Goal: Task Accomplishment & Management: Use online tool/utility

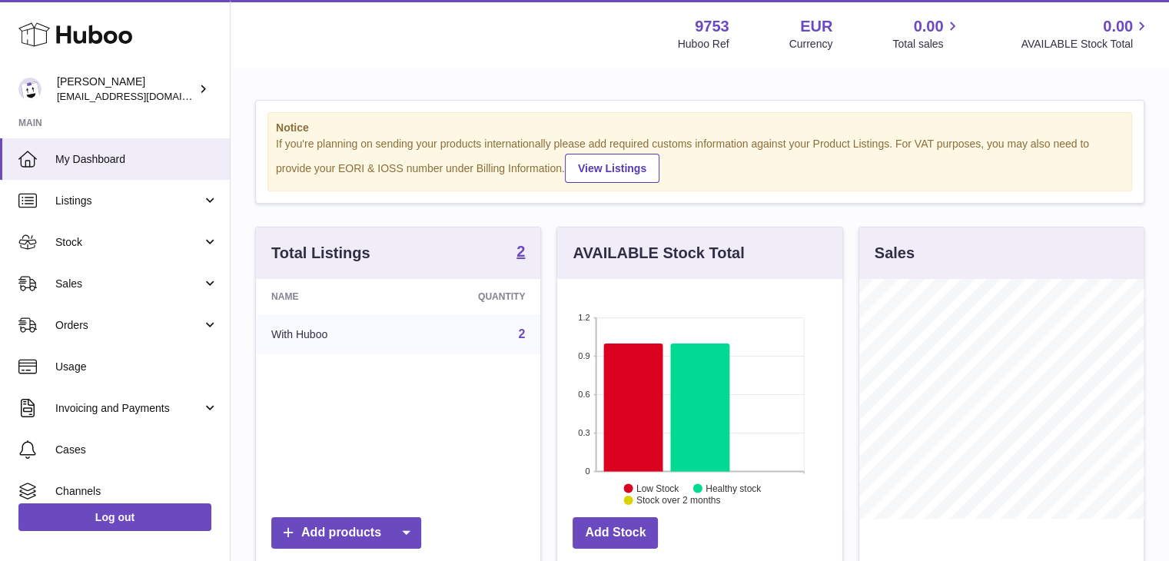
scroll to position [240, 285]
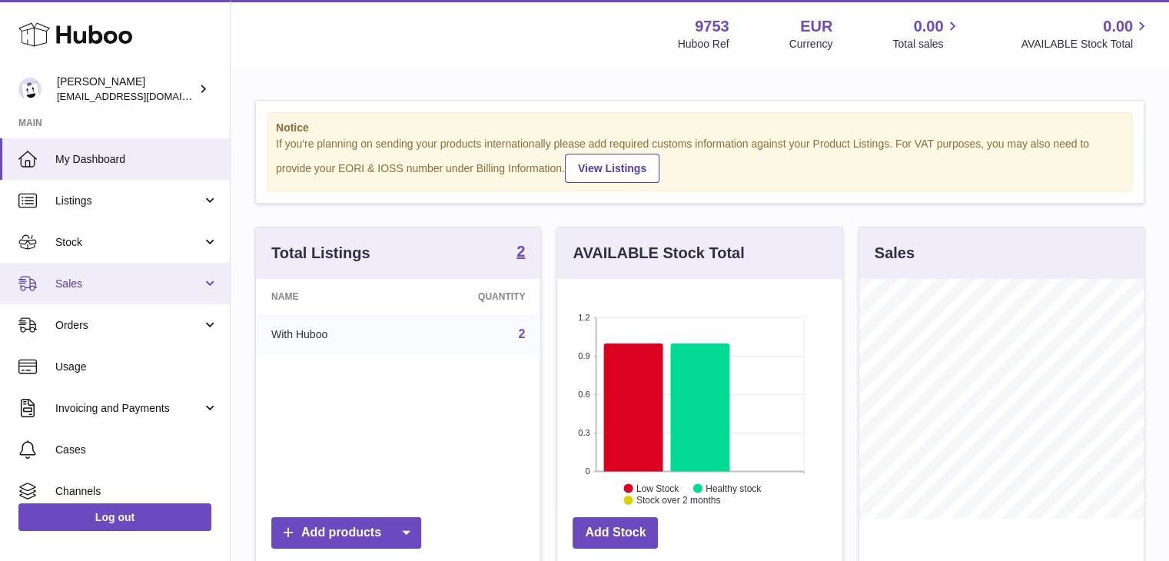
click at [99, 281] on span "Sales" at bounding box center [128, 284] width 147 height 15
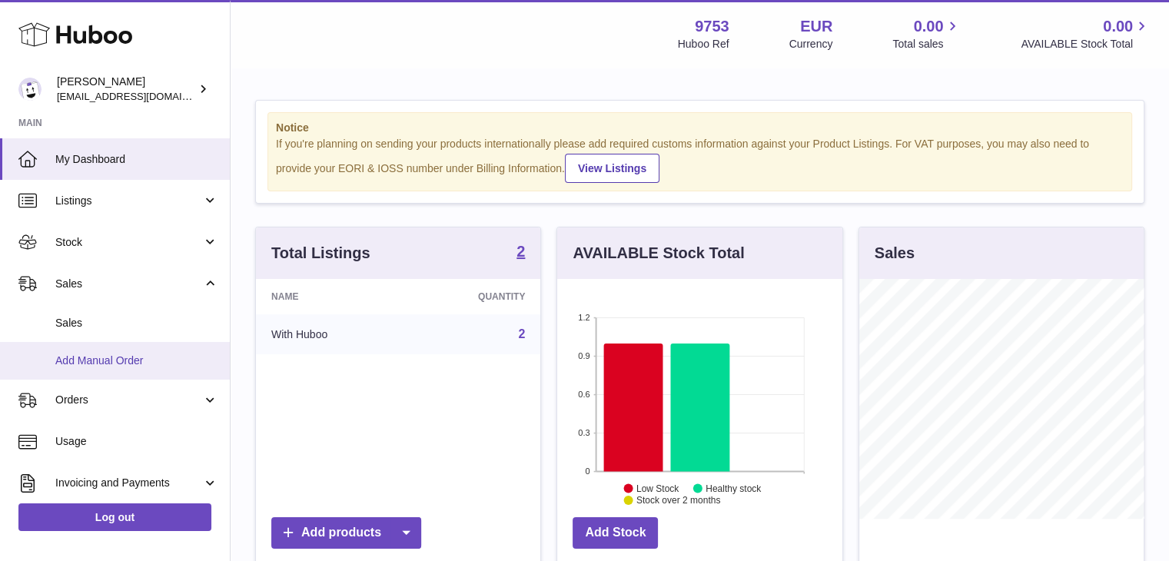
click at [125, 362] on span "Add Manual Order" at bounding box center [136, 361] width 163 height 15
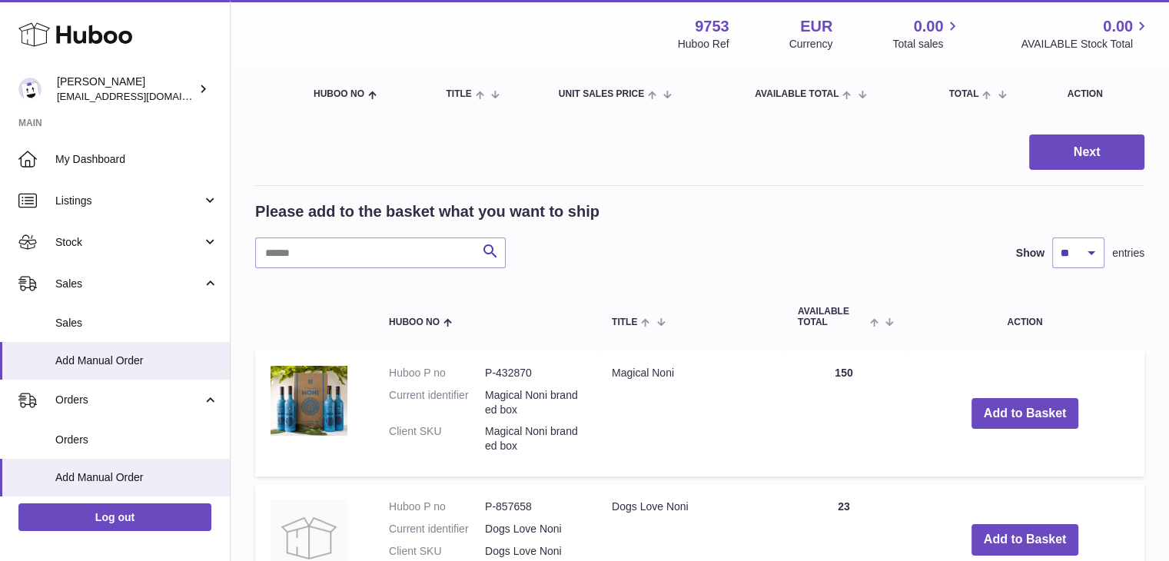
scroll to position [171, 0]
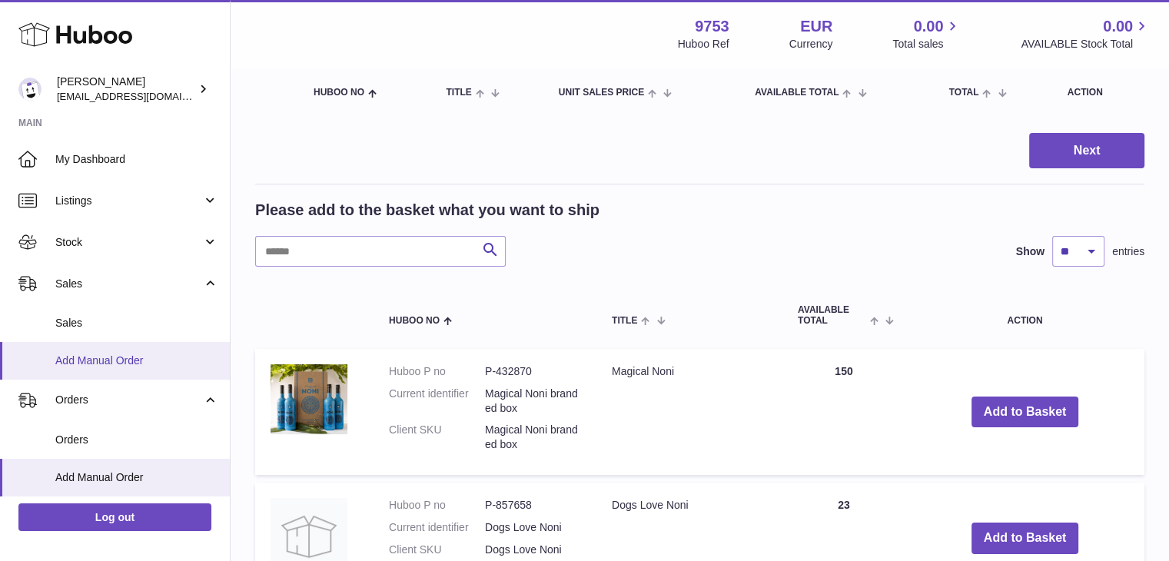
click at [63, 342] on link "Add Manual Order" at bounding box center [115, 361] width 230 height 38
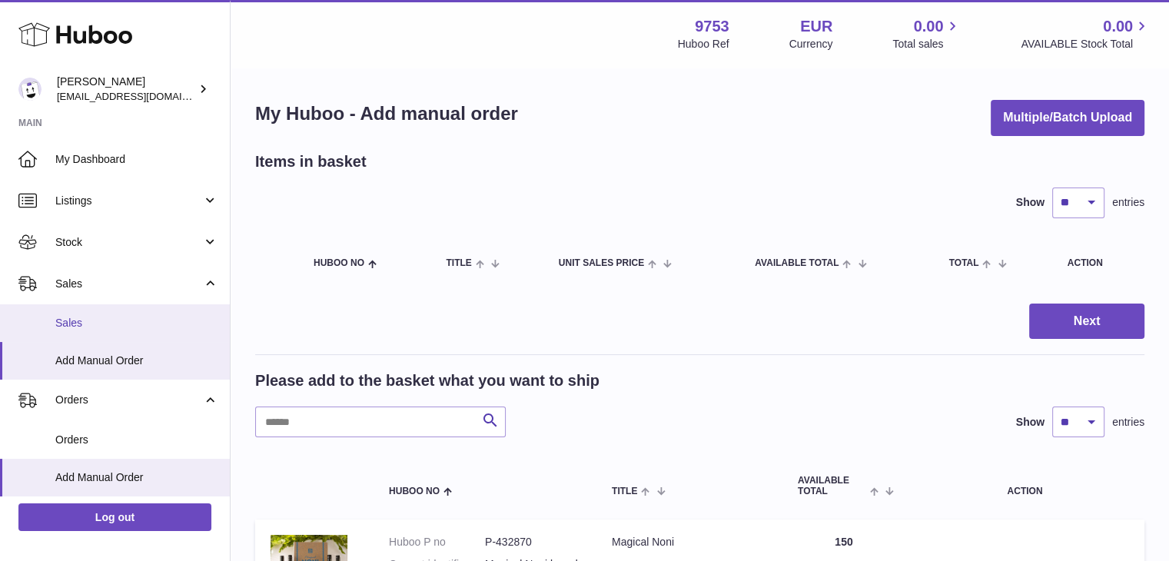
click at [65, 334] on link "Sales" at bounding box center [115, 323] width 230 height 38
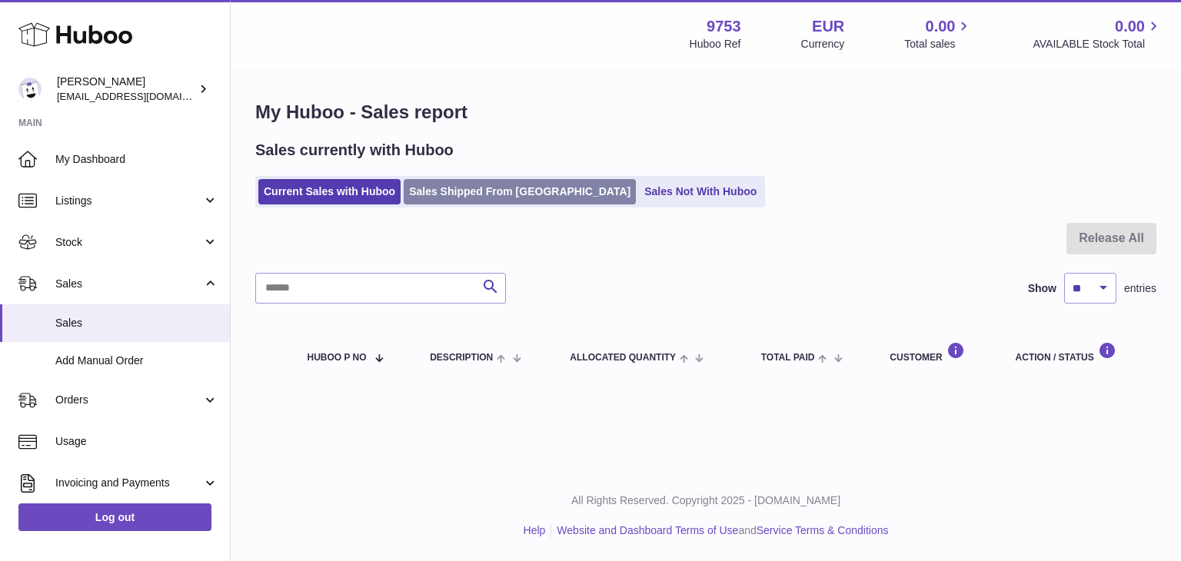
click at [522, 188] on link "Sales Shipped From Huboo" at bounding box center [520, 191] width 232 height 25
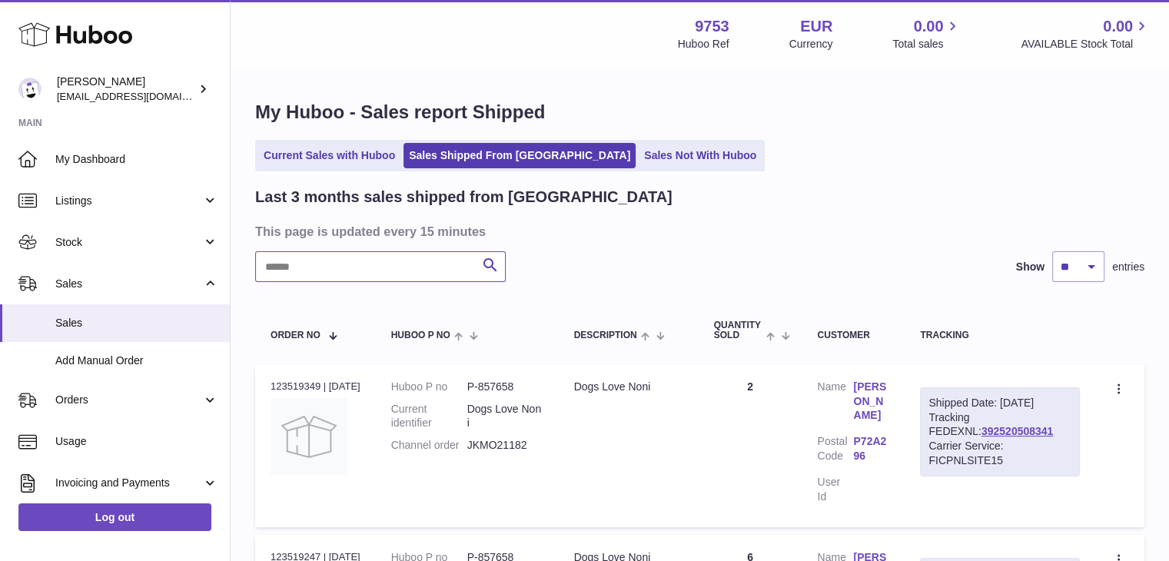
click at [379, 274] on input "text" at bounding box center [380, 266] width 251 height 31
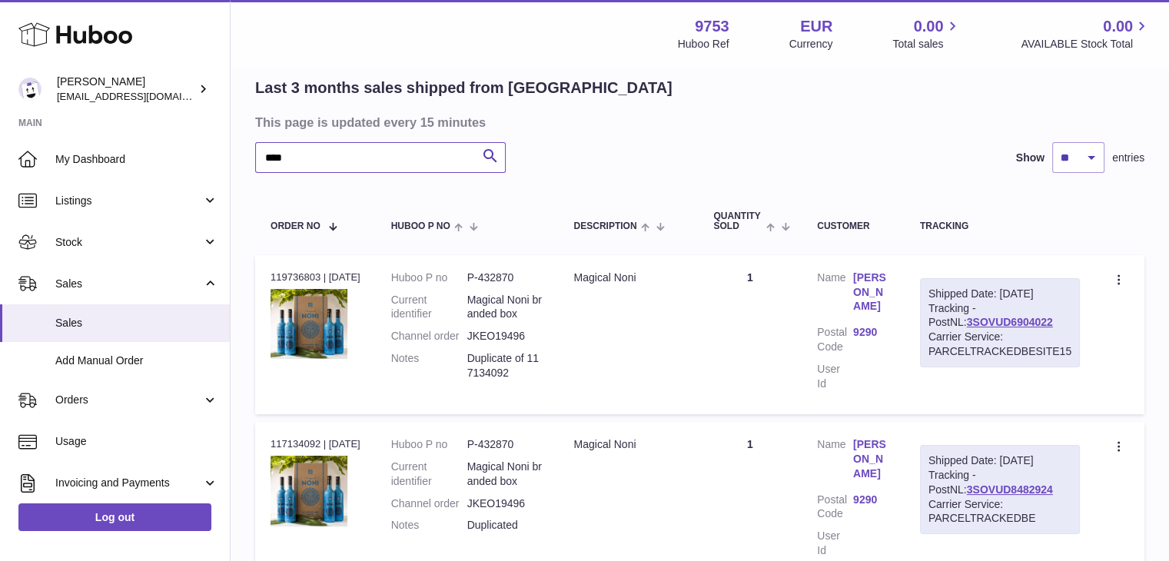
scroll to position [113, 0]
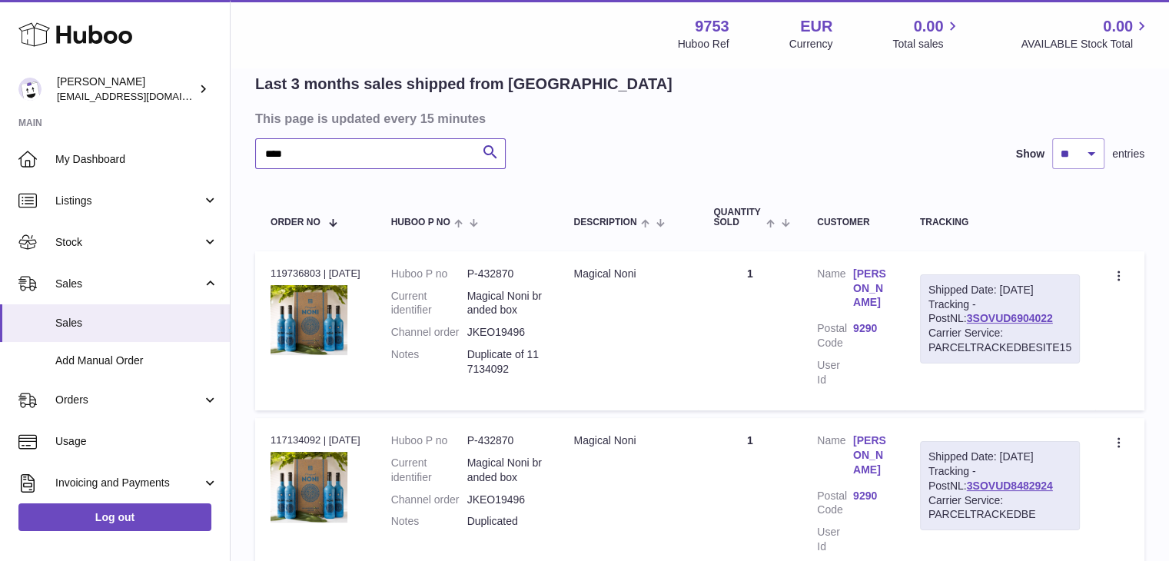
type input "****"
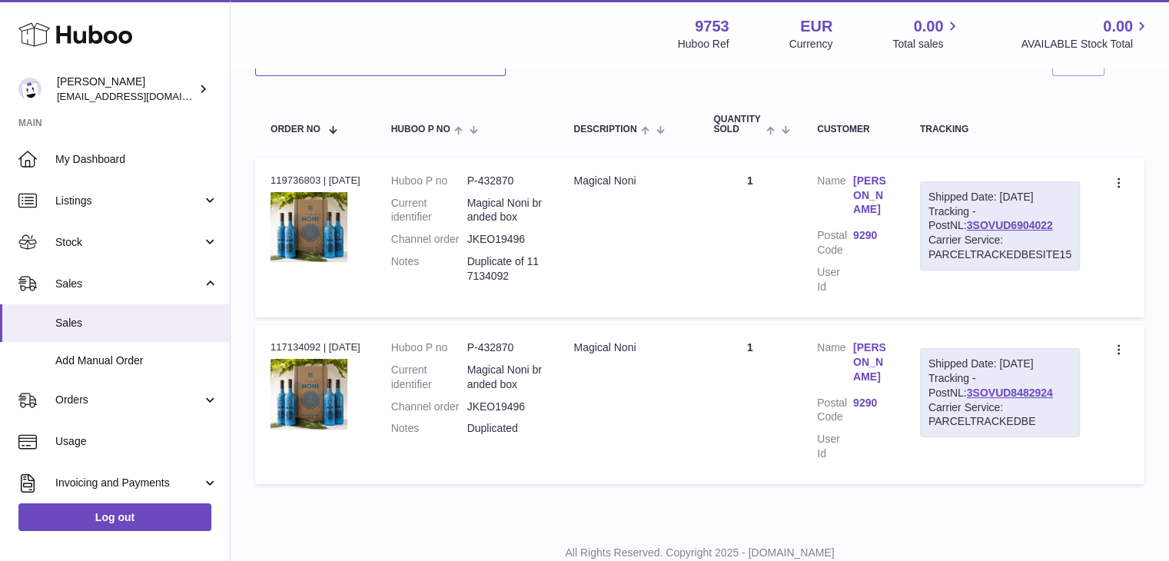
scroll to position [232, 0]
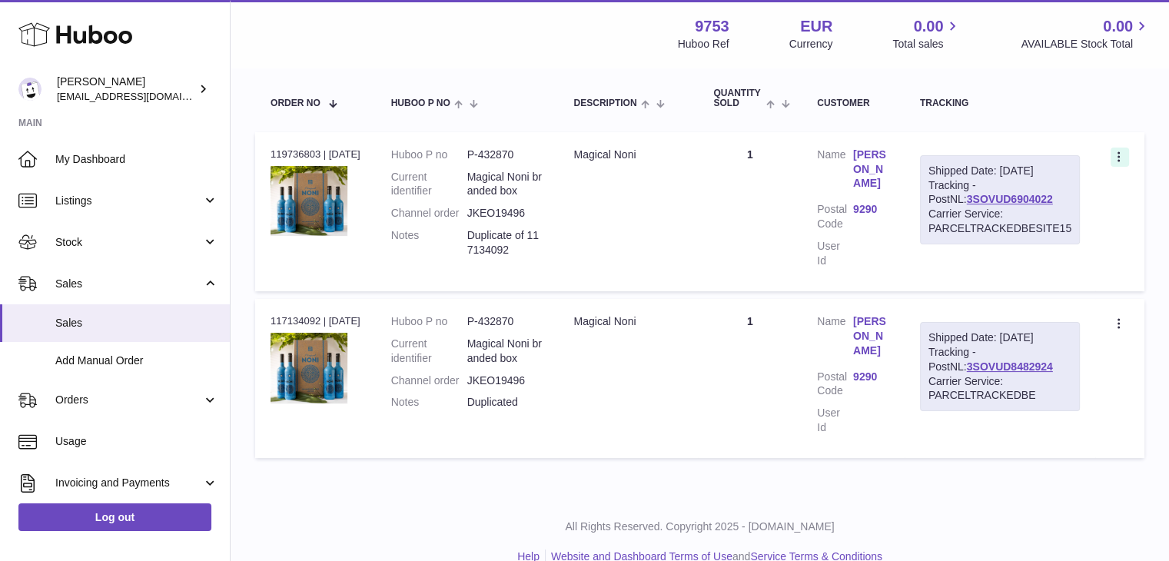
click at [1118, 155] on icon at bounding box center [1119, 156] width 2 height 10
click at [1030, 228] on li "Duplicate Order" at bounding box center [1052, 224] width 154 height 33
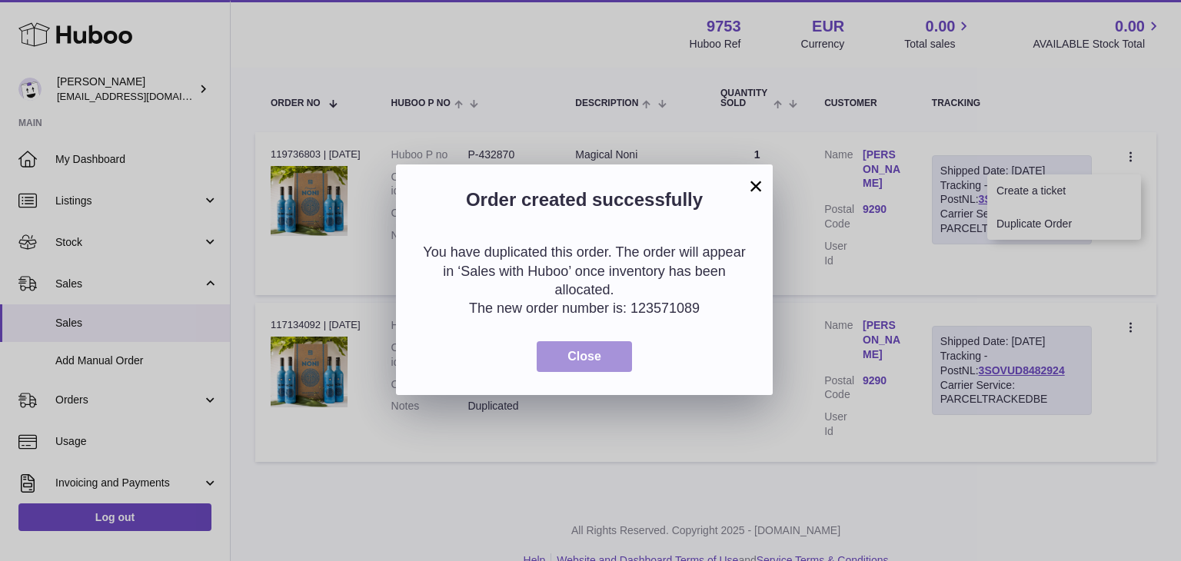
click at [594, 353] on span "Close" at bounding box center [584, 356] width 34 height 13
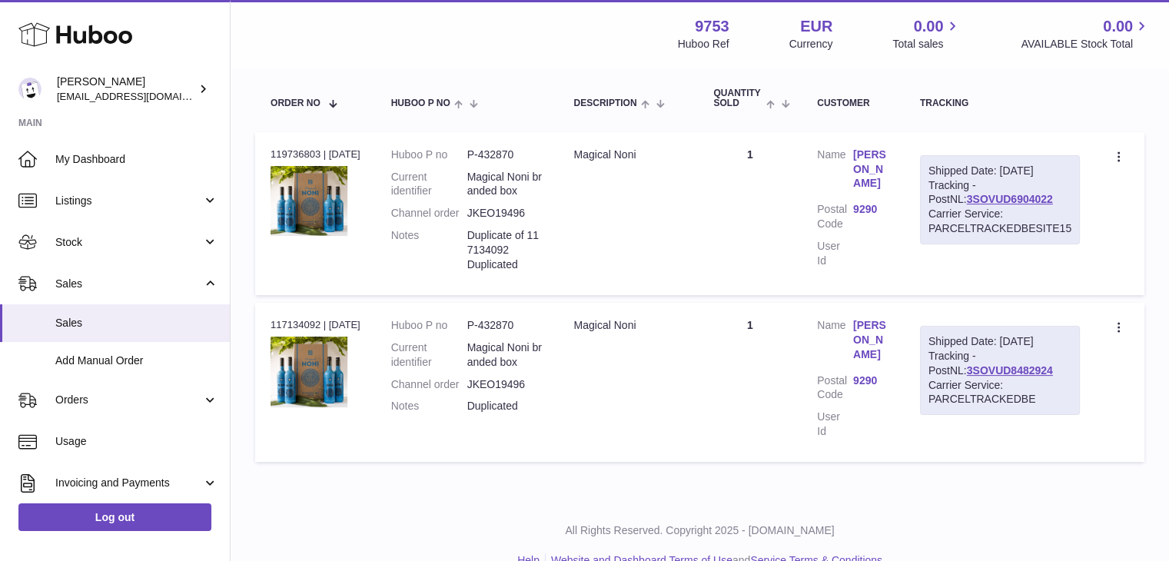
scroll to position [0, 0]
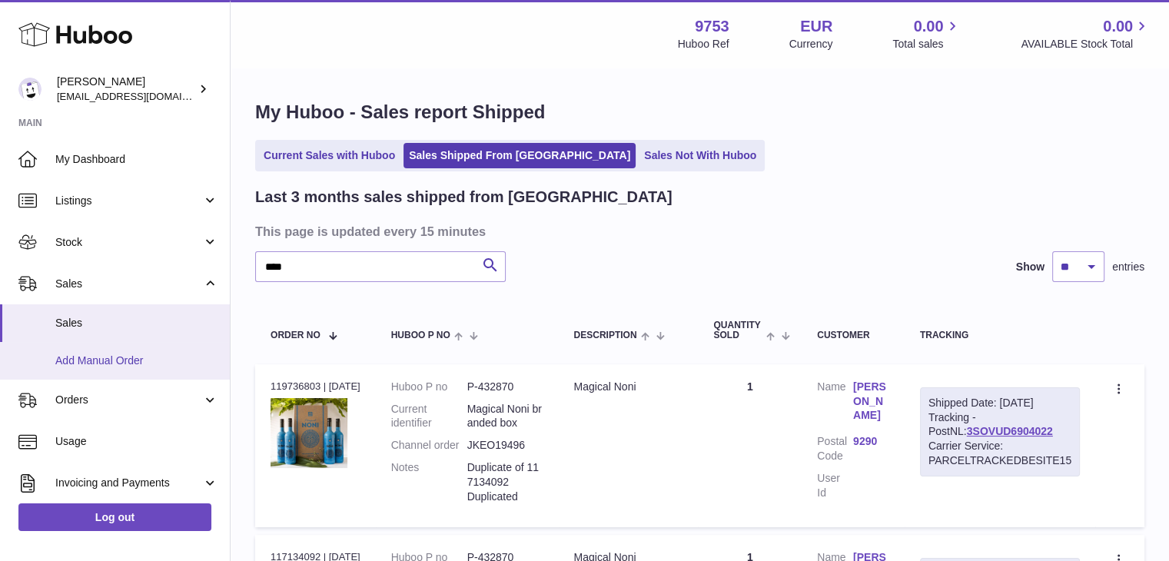
click at [105, 357] on span "Add Manual Order" at bounding box center [136, 361] width 163 height 15
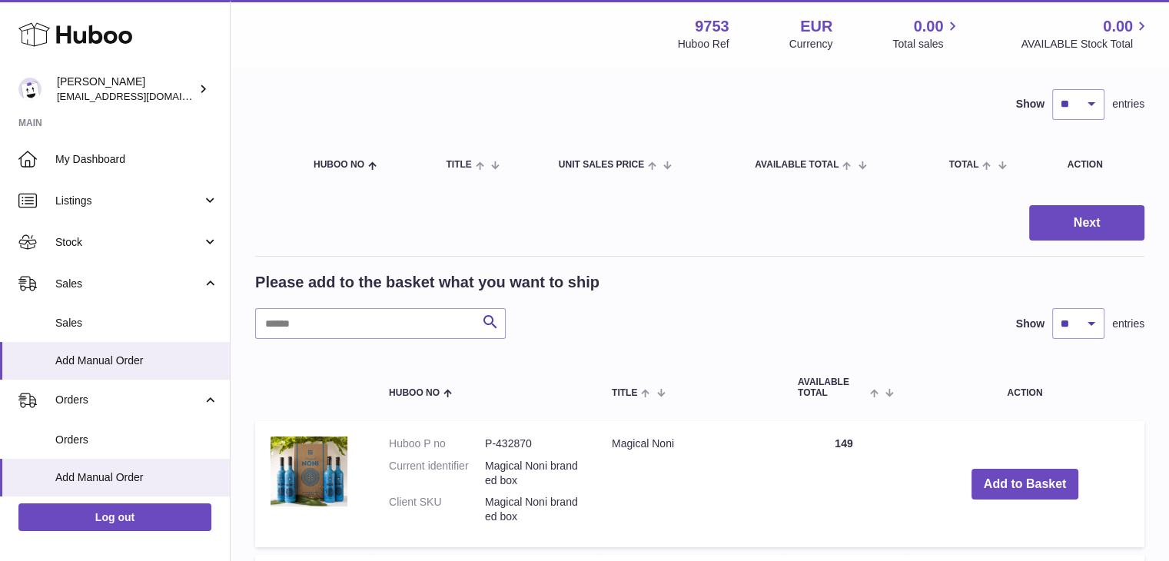
scroll to position [82, 0]
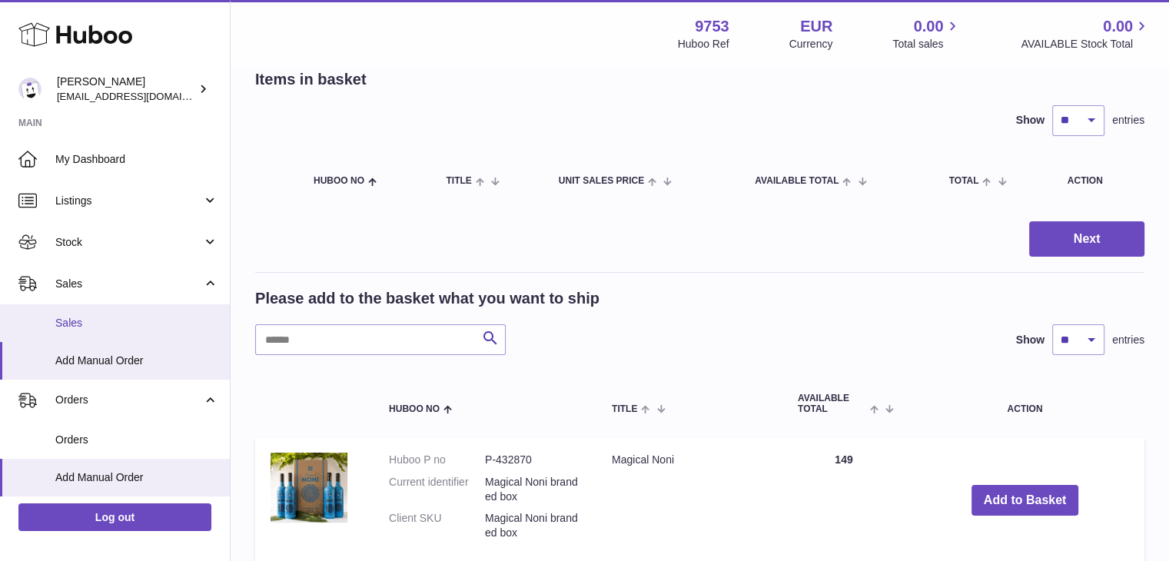
click at [66, 324] on span "Sales" at bounding box center [136, 323] width 163 height 15
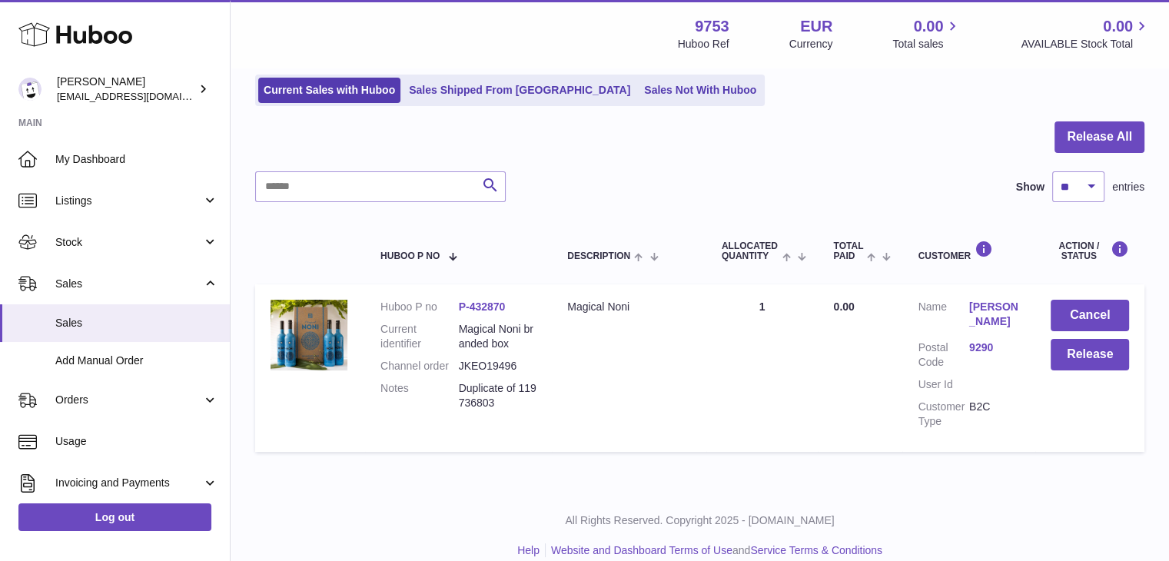
scroll to position [105, 0]
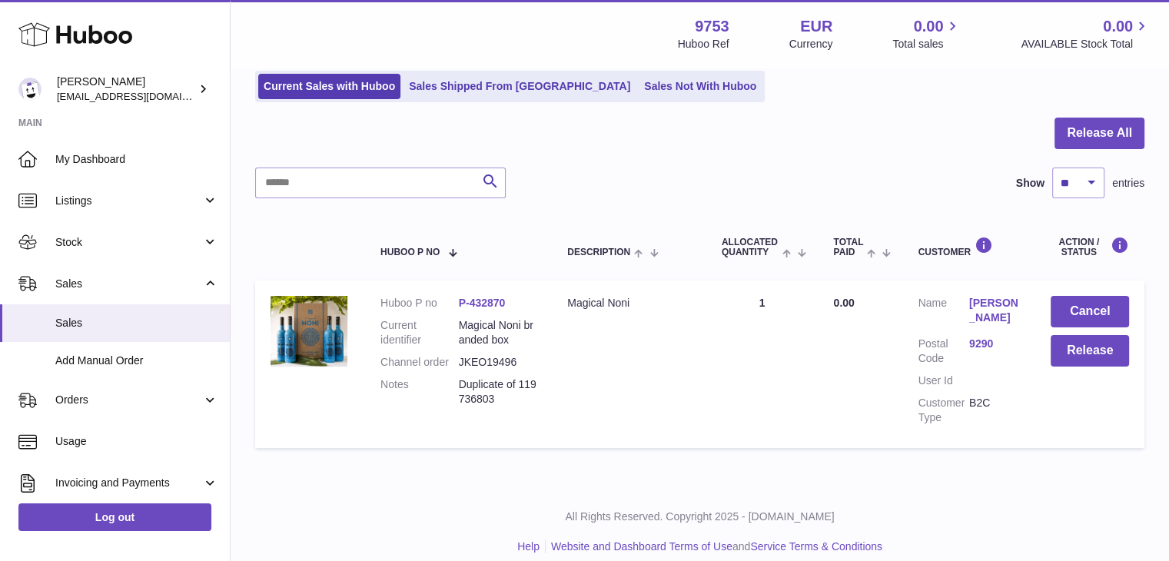
click at [474, 299] on link "P-432870" at bounding box center [482, 303] width 47 height 12
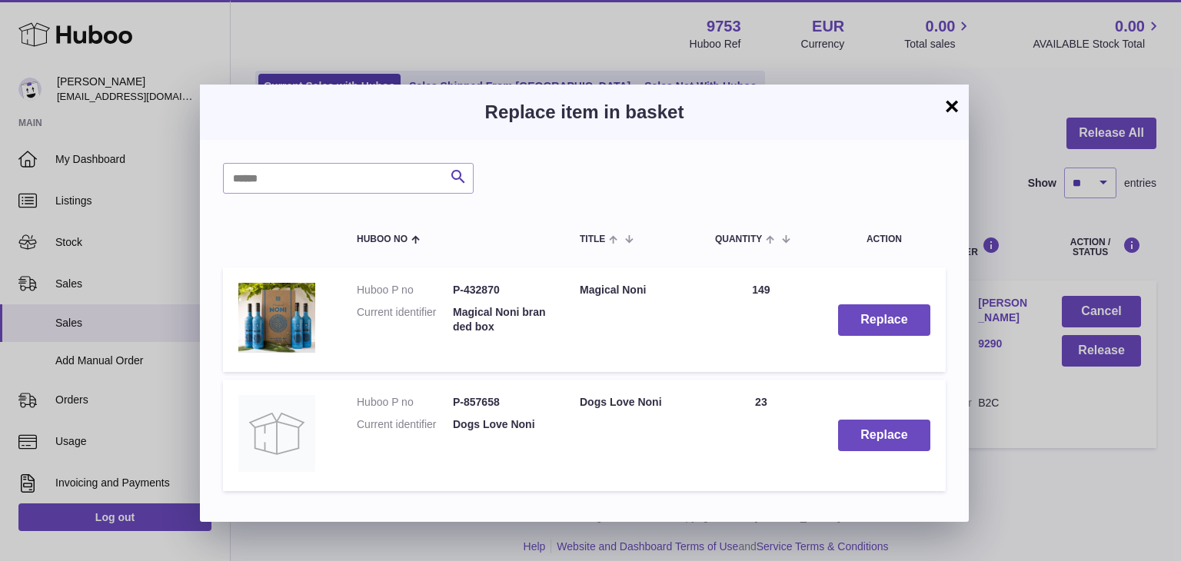
click at [950, 111] on button "×" at bounding box center [951, 106] width 18 height 18
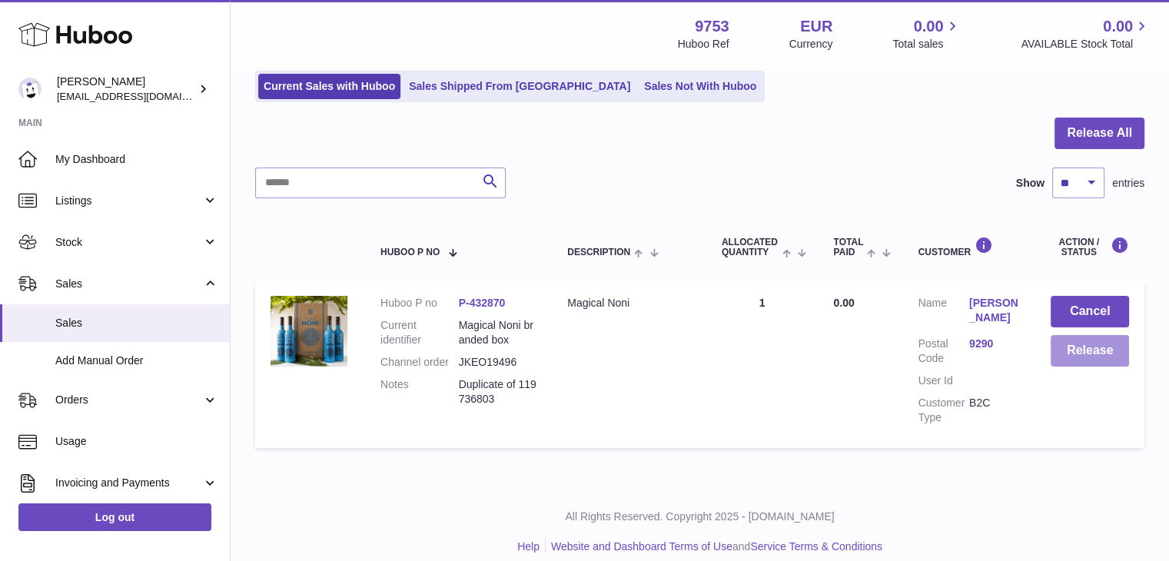
click at [1105, 347] on button "Release" at bounding box center [1090, 351] width 78 height 32
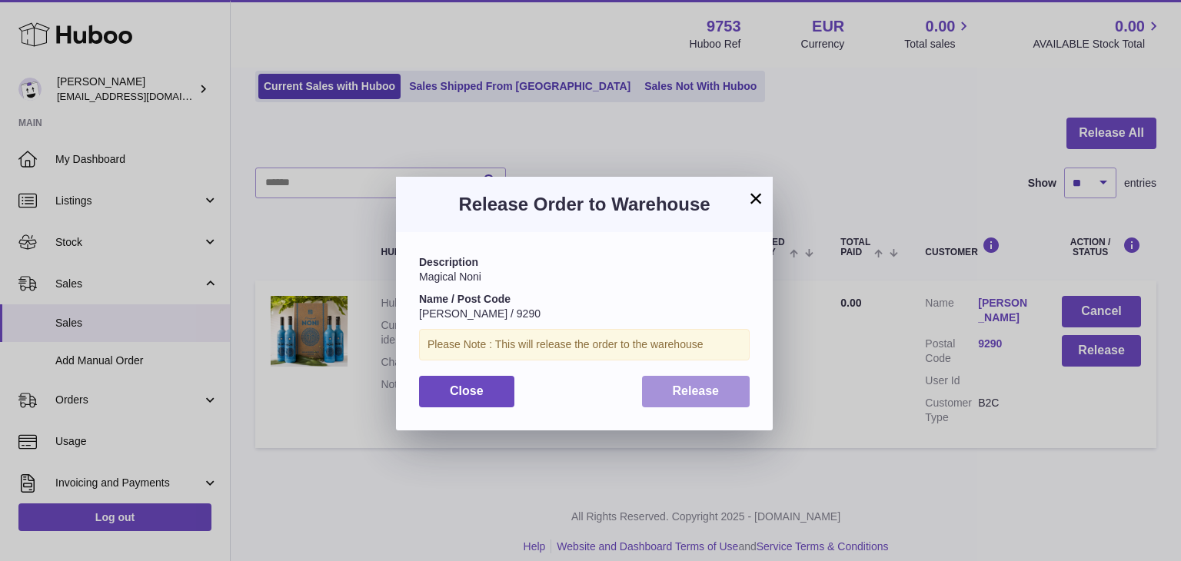
click at [720, 397] on button "Release" at bounding box center [696, 392] width 108 height 32
